Goal: Information Seeking & Learning: Learn about a topic

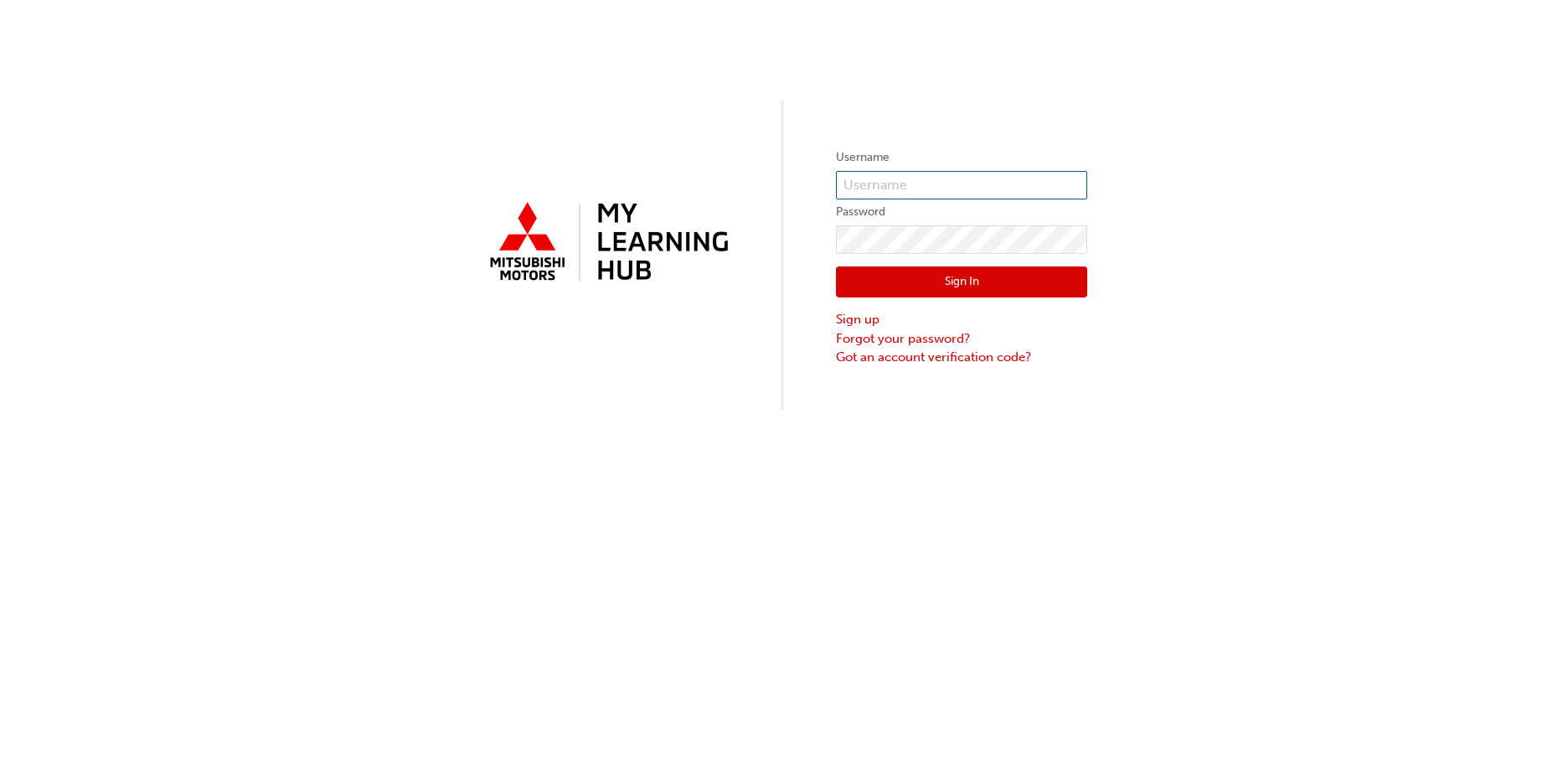
type input "0005672052"
click at [1009, 275] on button "Sign In" at bounding box center [961, 282] width 251 height 31
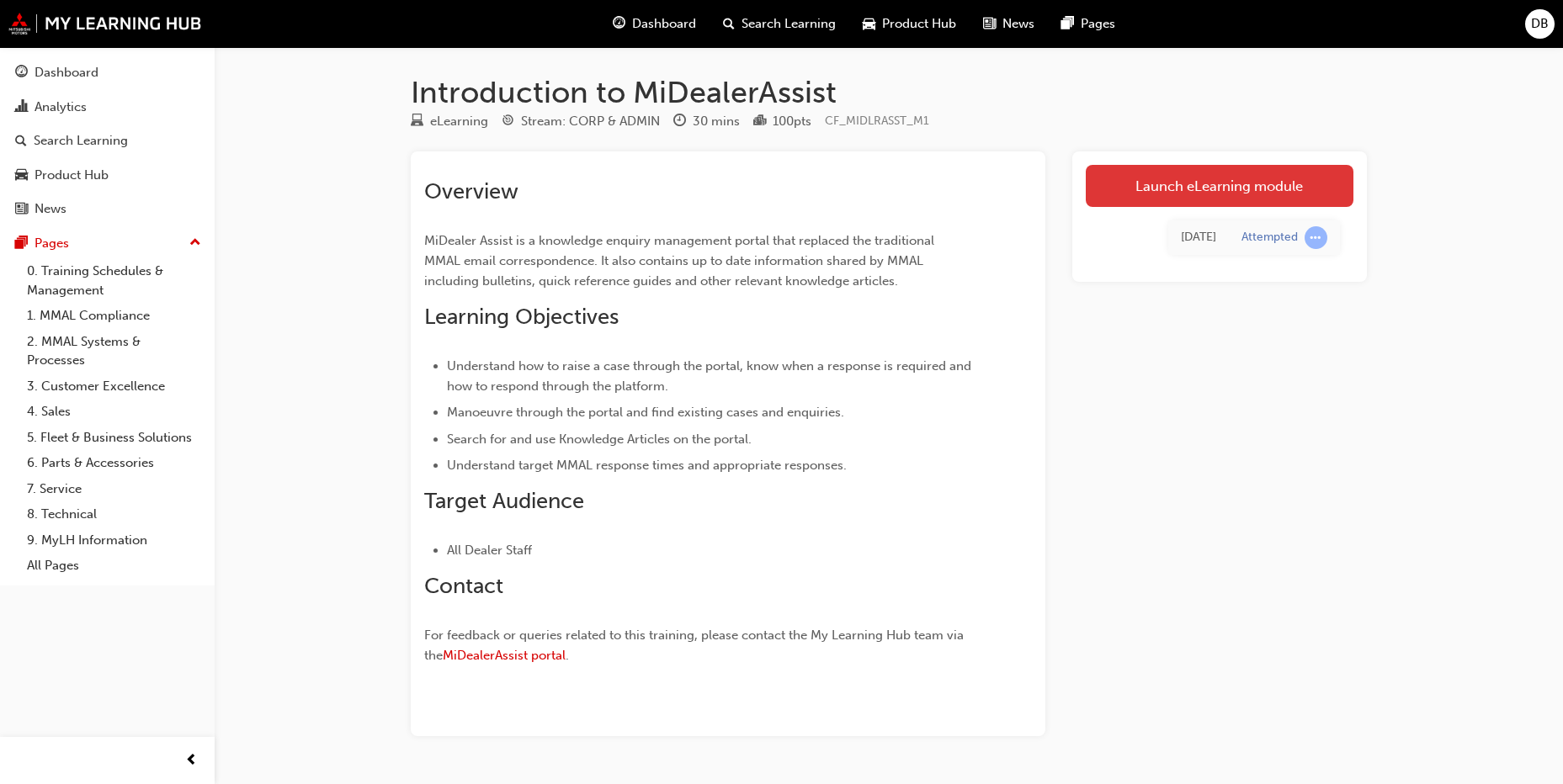
click at [1152, 185] on link "Launch eLearning module" at bounding box center [1219, 185] width 267 height 42
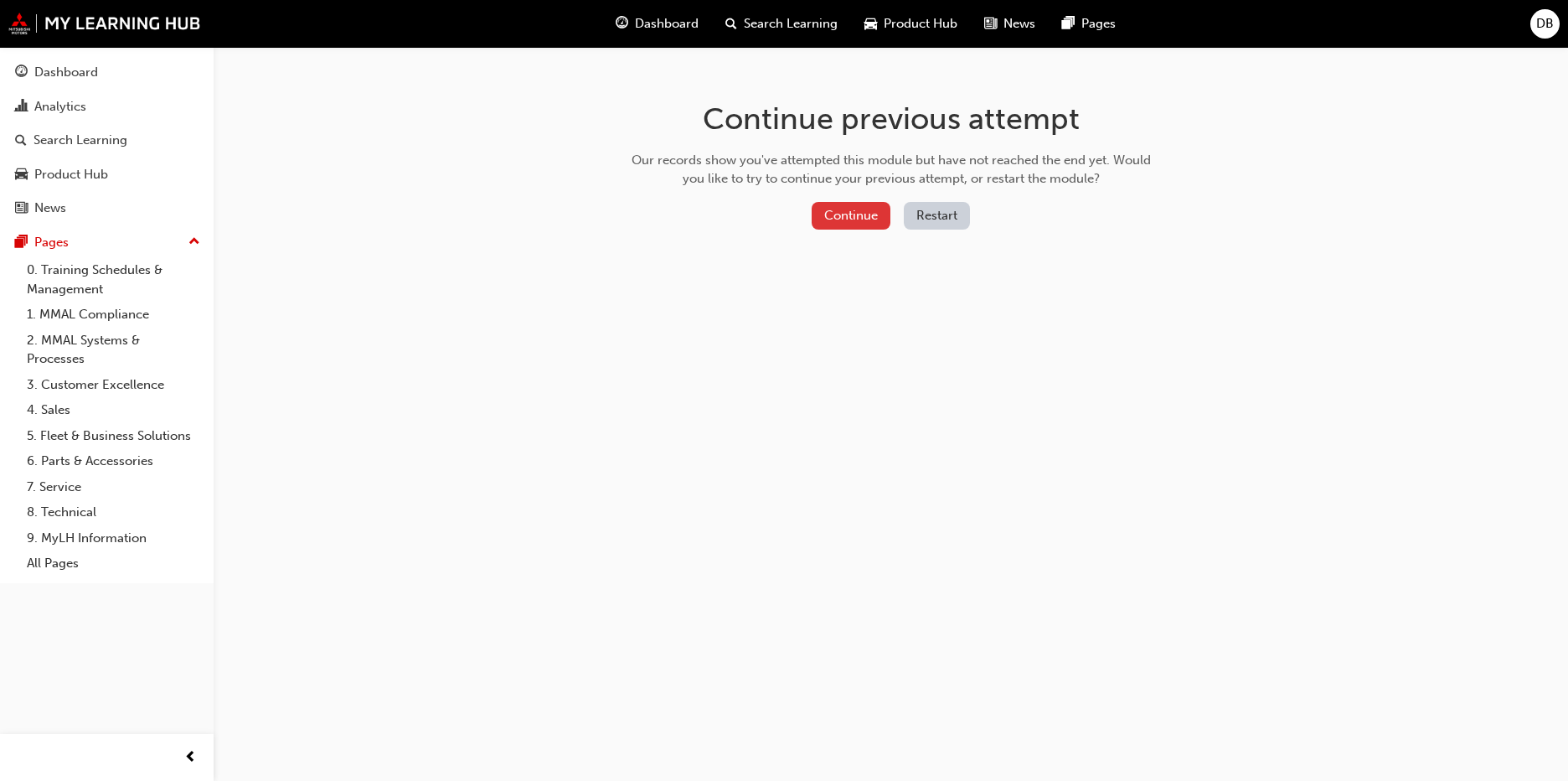
click at [849, 215] on button "Continue" at bounding box center [850, 215] width 79 height 28
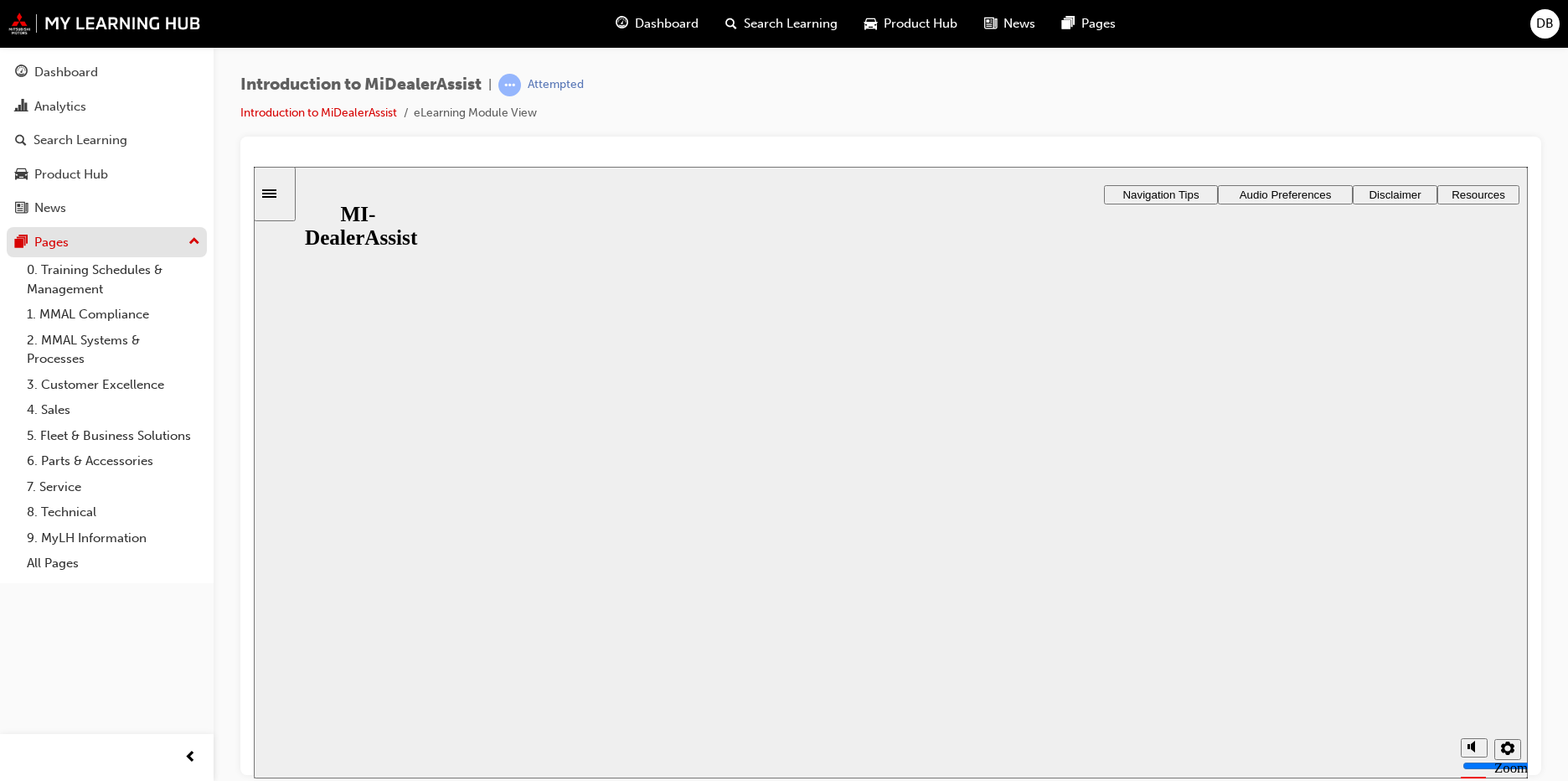
click at [59, 240] on div "Pages" at bounding box center [51, 242] width 34 height 20
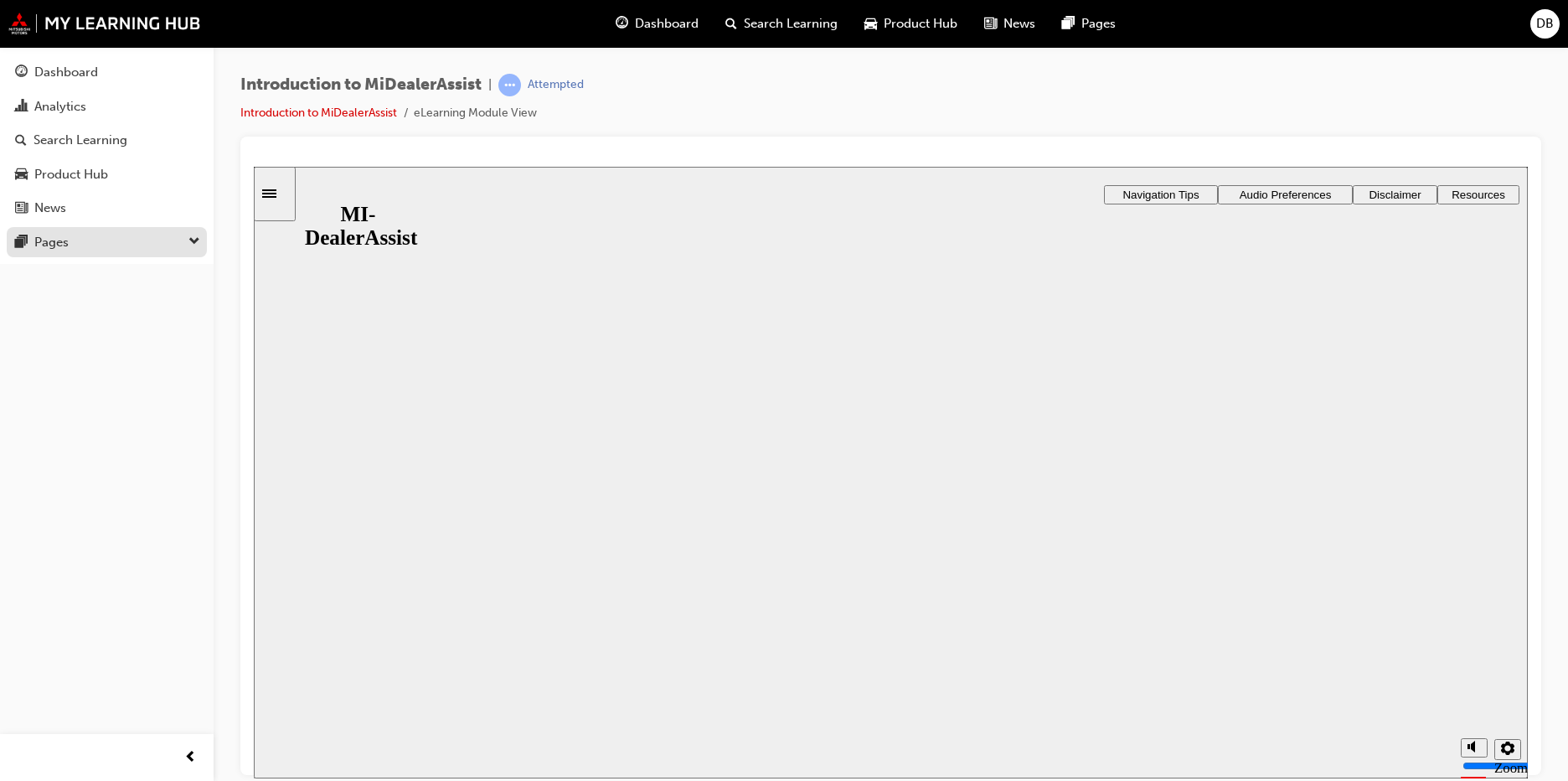
click at [59, 240] on div "Pages" at bounding box center [51, 242] width 34 height 20
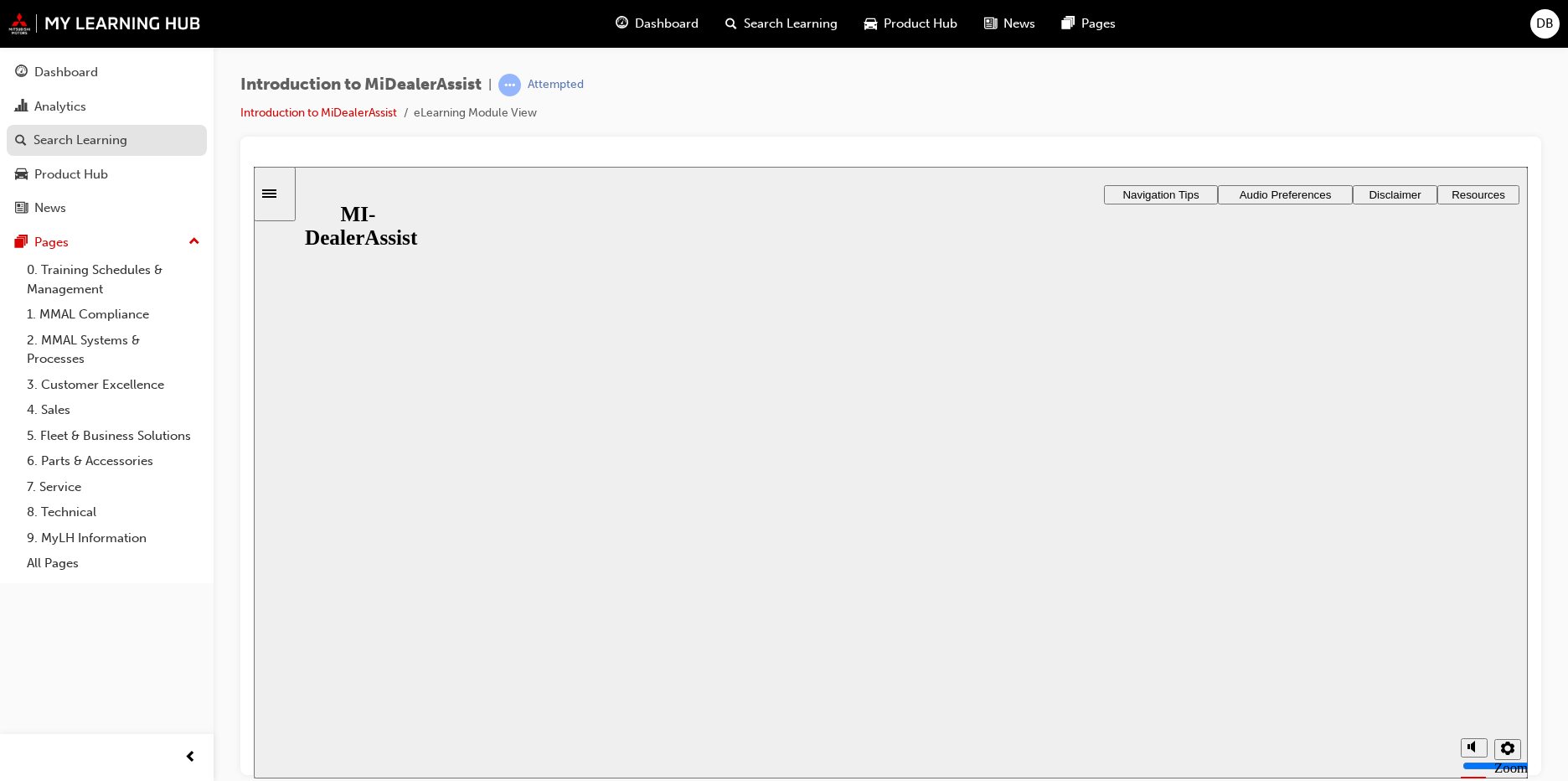
click at [70, 139] on div "Search Learning" at bounding box center [80, 140] width 94 height 20
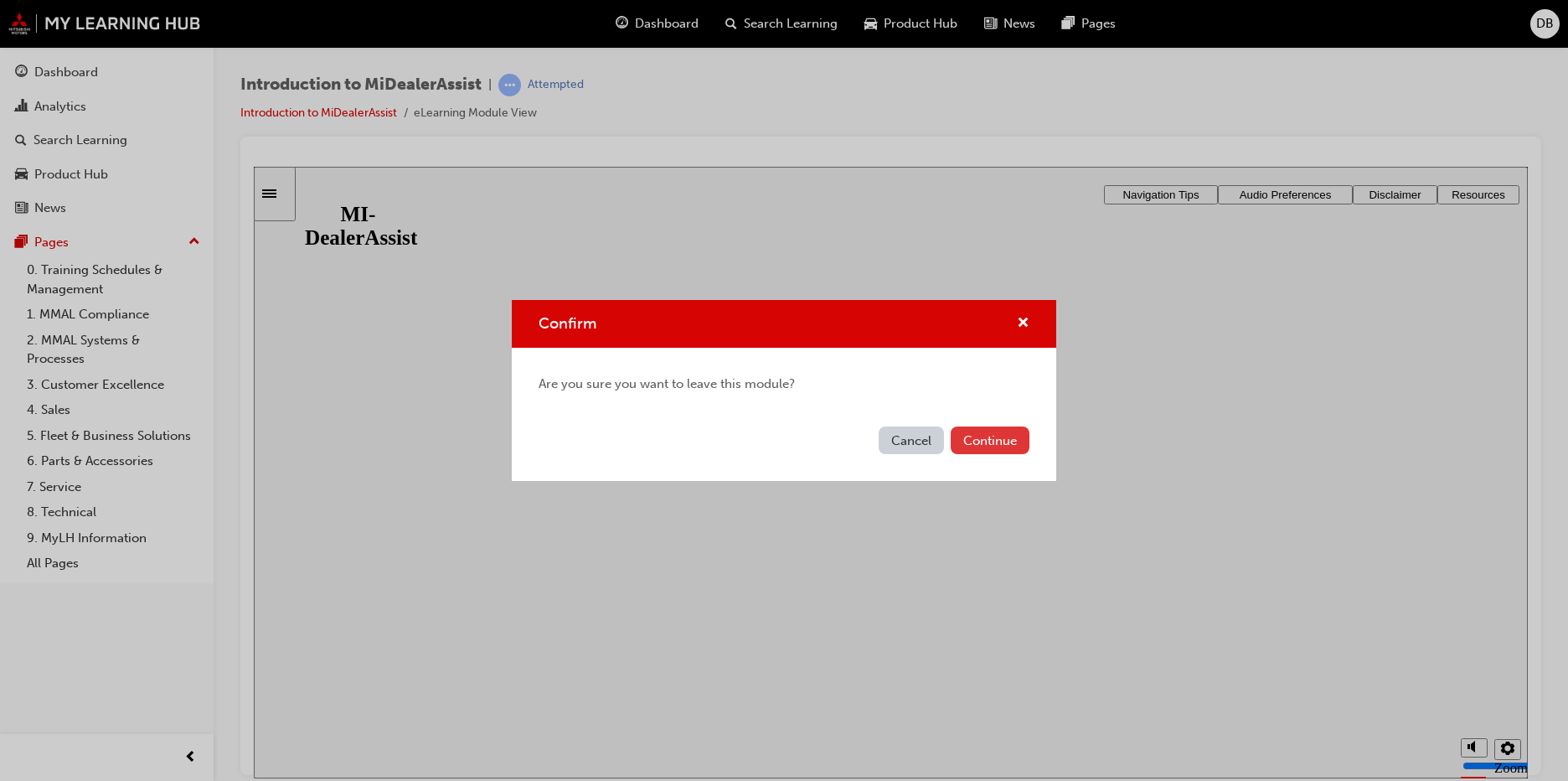
click at [980, 435] on button "Continue" at bounding box center [990, 440] width 79 height 28
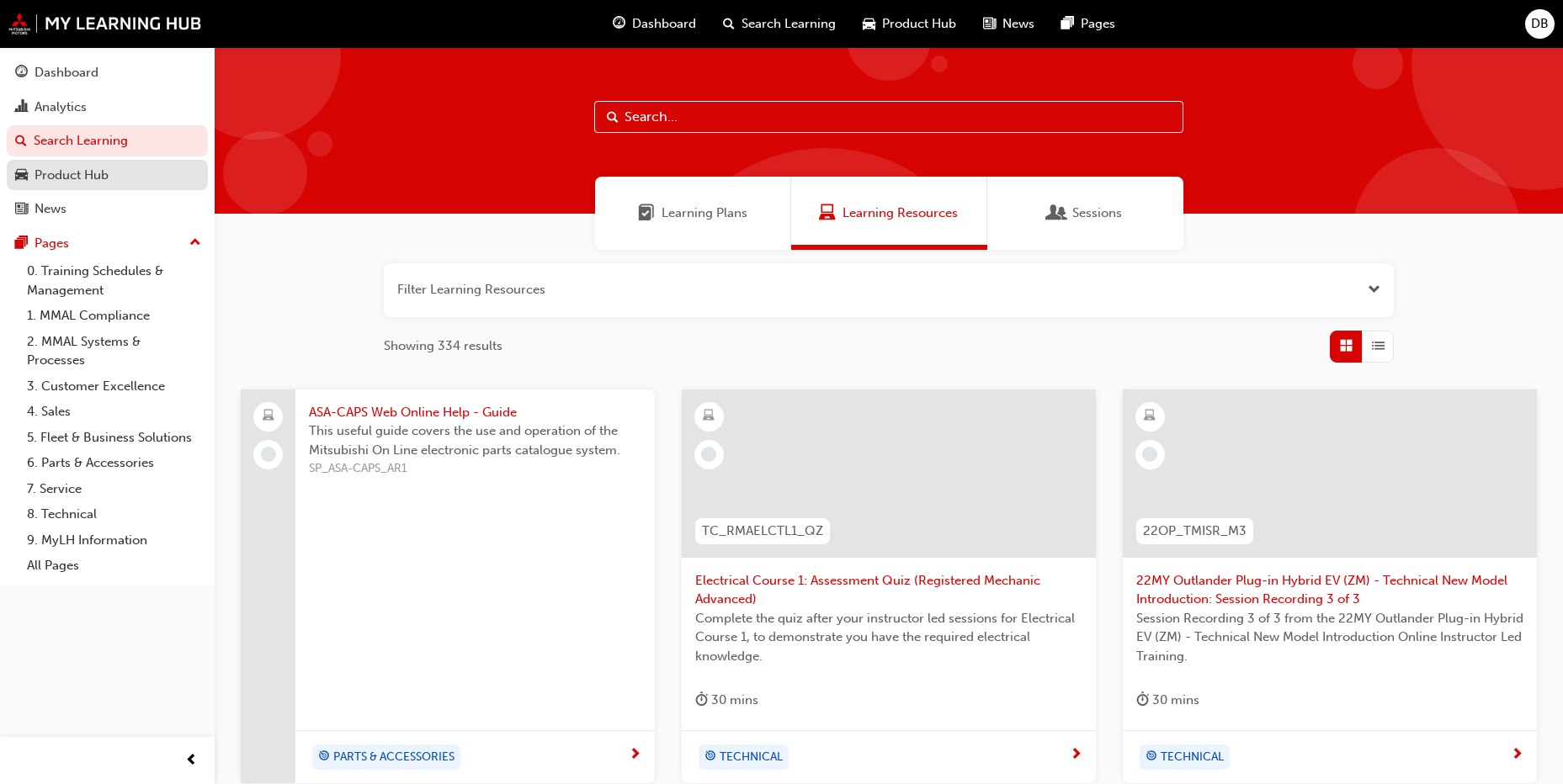
click at [90, 172] on div "Product Hub" at bounding box center [71, 175] width 74 height 20
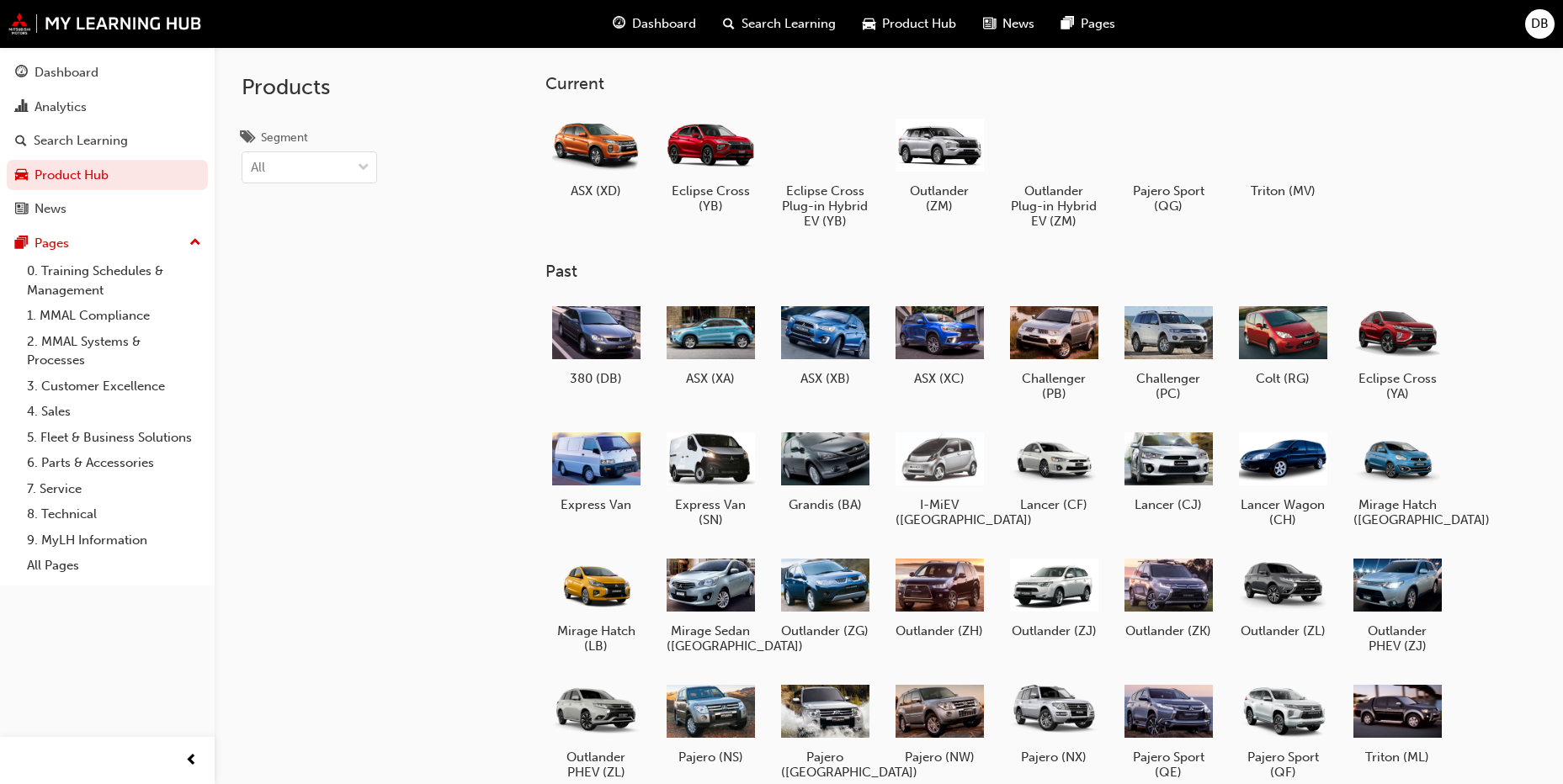
click at [673, 21] on span "Dashboard" at bounding box center [664, 24] width 64 height 20
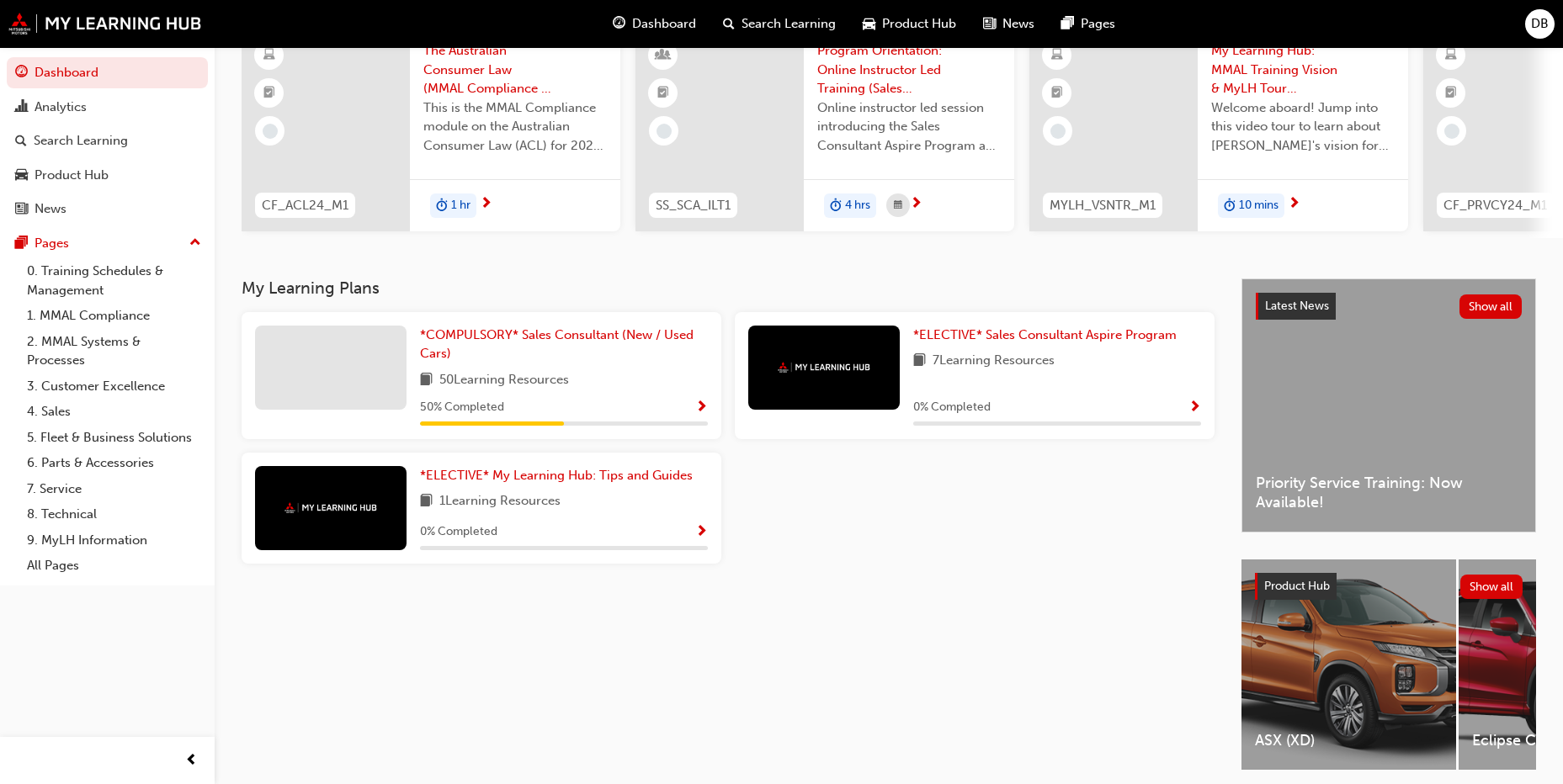
scroll to position [221, 0]
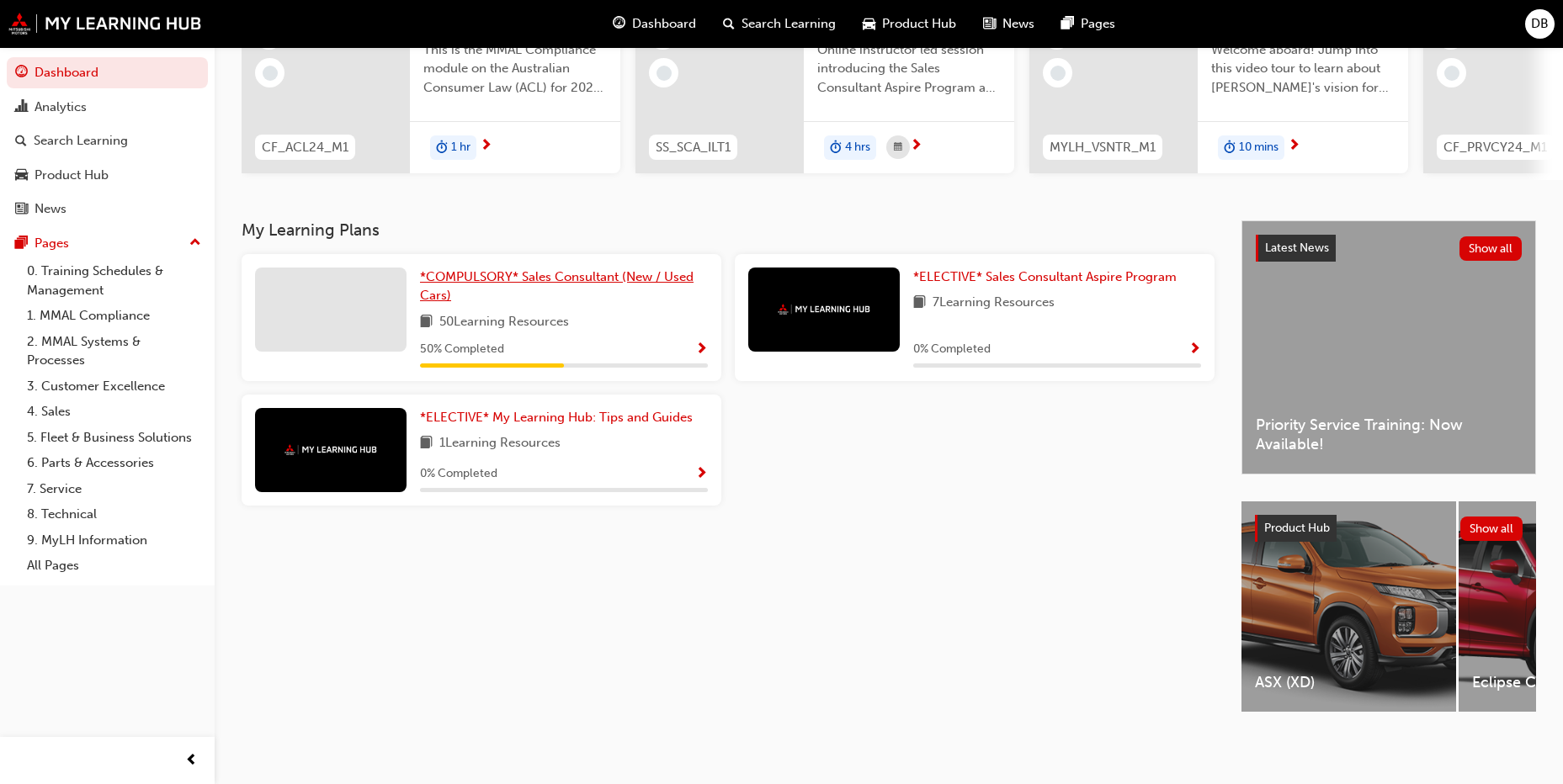
click at [513, 269] on span "*COMPULSORY* Sales Consultant (New / Used Cars)" at bounding box center [556, 286] width 273 height 34
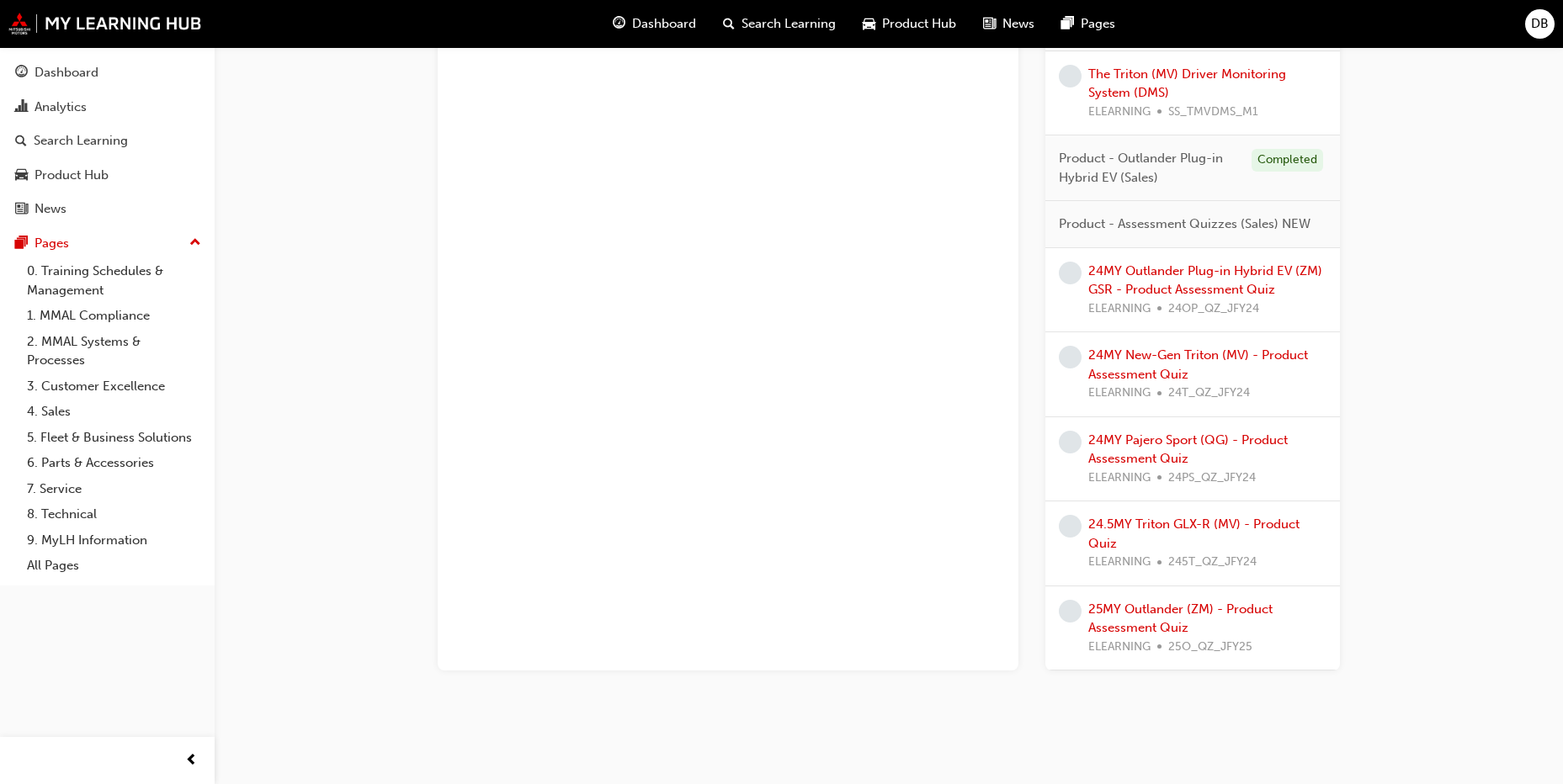
scroll to position [2452, 0]
